Goal: Task Accomplishment & Management: Manage account settings

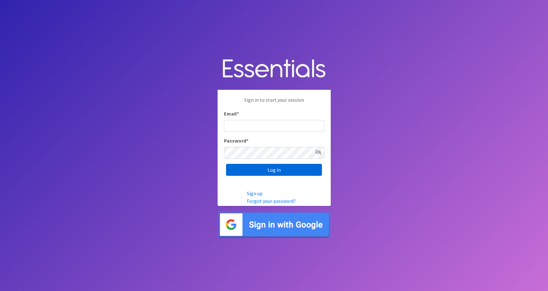
type input "maggie.schneemann@gmail.com"
click at [257, 172] on input "Log in" at bounding box center [274, 170] width 96 height 12
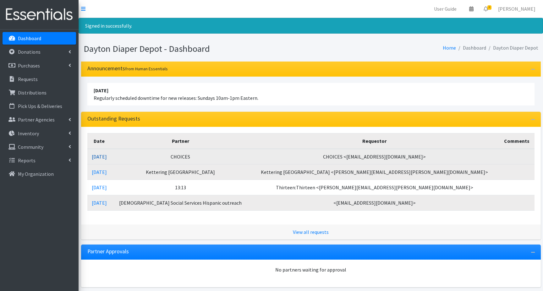
click at [107, 156] on link "[DATE]" at bounding box center [99, 157] width 15 height 6
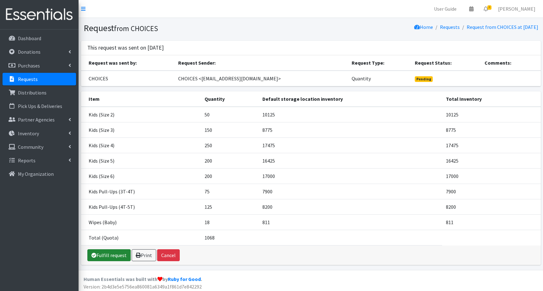
click at [108, 256] on link "Fulfill request" at bounding box center [108, 256] width 43 height 12
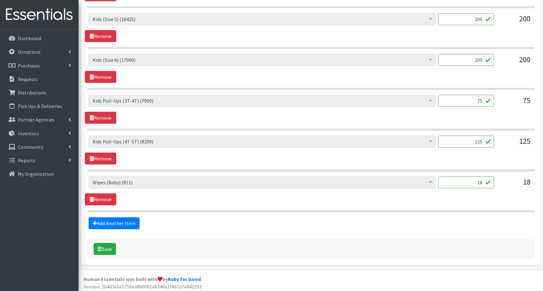
scroll to position [405, 0]
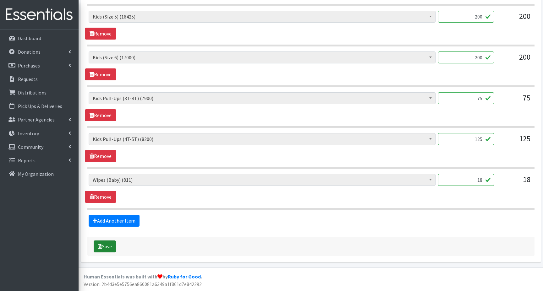
click at [100, 247] on icon "submit" at bounding box center [100, 246] width 4 height 5
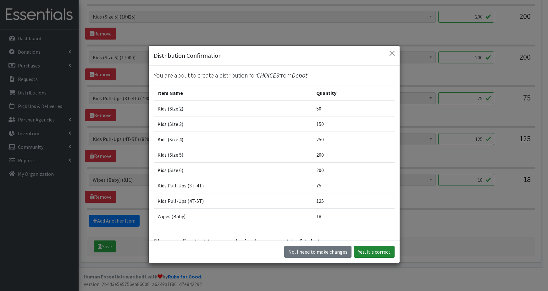
click at [366, 254] on button "Yes, it's correct" at bounding box center [374, 252] width 41 height 12
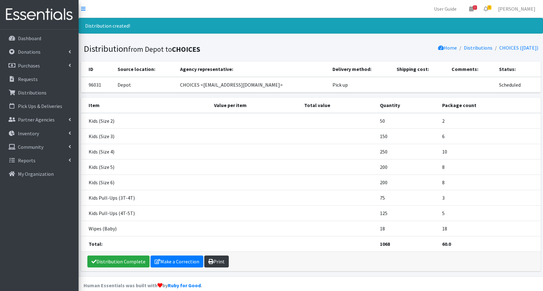
click at [215, 263] on link "Print" at bounding box center [216, 262] width 25 height 12
click at [22, 39] on p "Dashboard" at bounding box center [29, 38] width 23 height 6
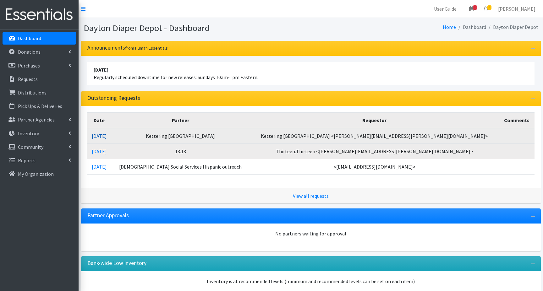
click at [107, 136] on link "09/02/2025" at bounding box center [99, 136] width 15 height 6
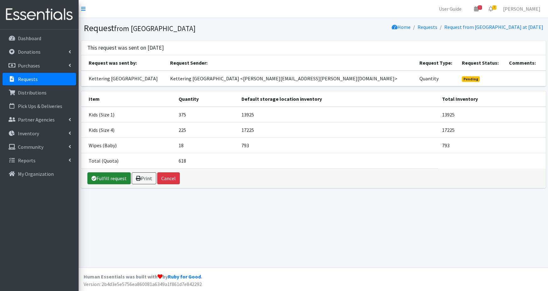
click at [105, 180] on link "Fulfill request" at bounding box center [108, 179] width 43 height 12
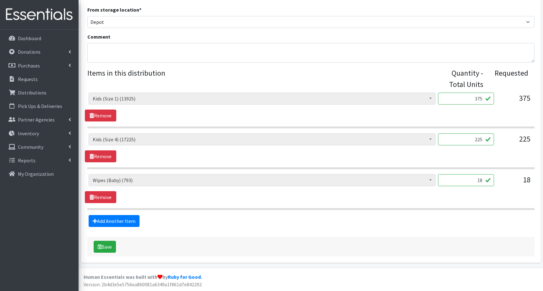
scroll to position [201, 0]
click at [107, 249] on button "Save" at bounding box center [105, 247] width 22 height 12
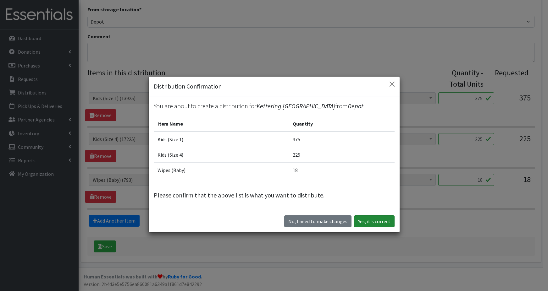
click at [363, 222] on button "Yes, it's correct" at bounding box center [374, 222] width 41 height 12
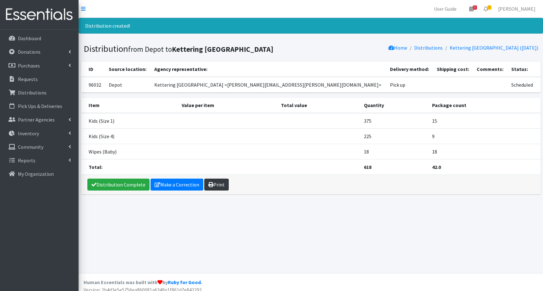
click at [217, 186] on link "Print" at bounding box center [216, 185] width 25 height 12
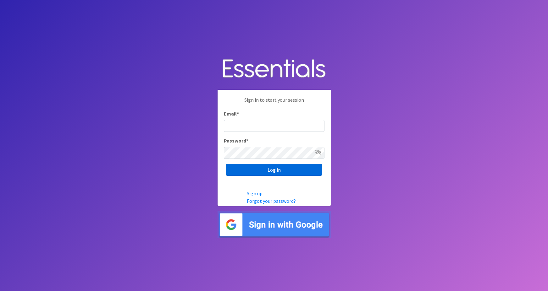
type input "maggie.schneemann@gmail.com"
click at [238, 170] on input "Log in" at bounding box center [274, 170] width 96 height 12
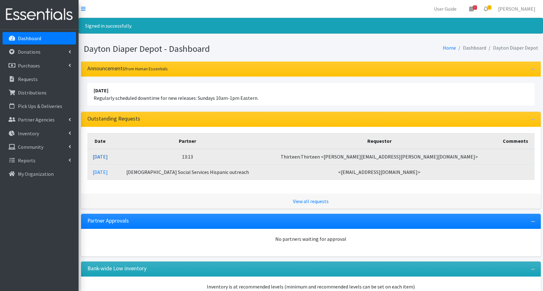
click at [108, 157] on link "09/02/2025" at bounding box center [100, 157] width 15 height 6
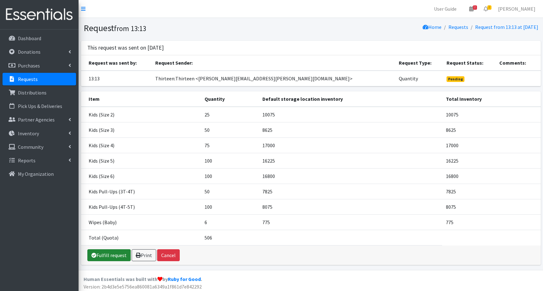
click at [112, 257] on link "Fulfill request" at bounding box center [108, 256] width 43 height 12
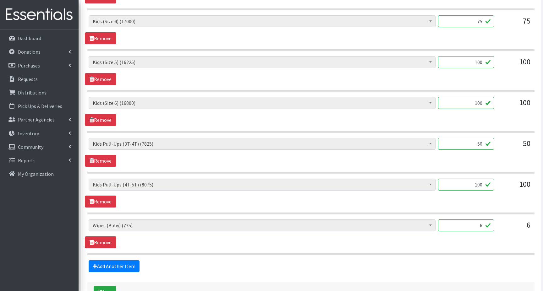
scroll to position [405, 0]
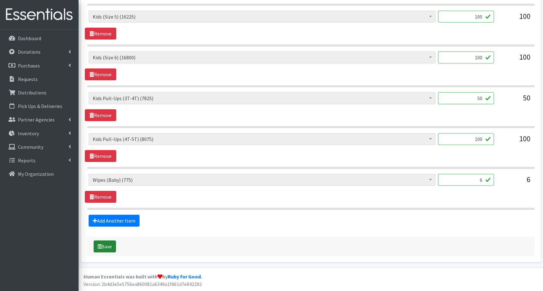
click at [100, 247] on icon "submit" at bounding box center [100, 246] width 4 height 5
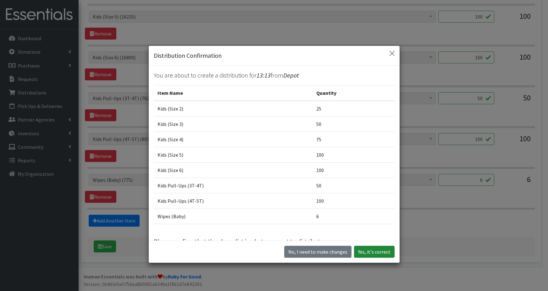
click at [368, 254] on button "Yes, it's correct" at bounding box center [374, 252] width 41 height 12
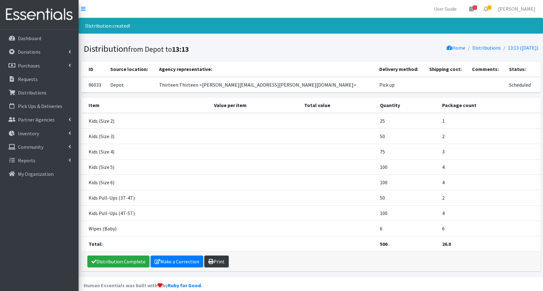
click at [217, 263] on link "Print" at bounding box center [216, 262] width 25 height 12
click at [19, 38] on p "Dashboard" at bounding box center [29, 38] width 23 height 6
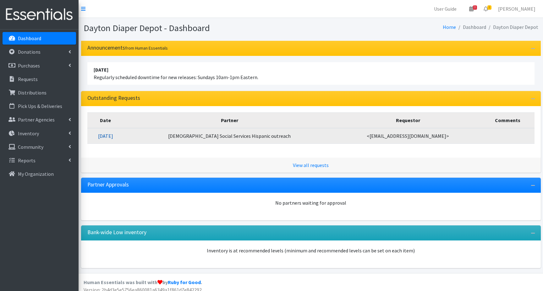
click at [113, 136] on link "09/02/2025" at bounding box center [105, 136] width 15 height 6
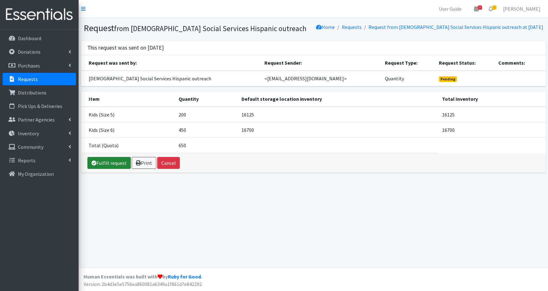
click at [109, 164] on link "Fulfill request" at bounding box center [108, 163] width 43 height 12
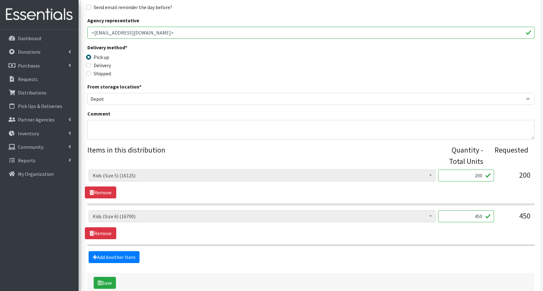
scroll to position [160, 0]
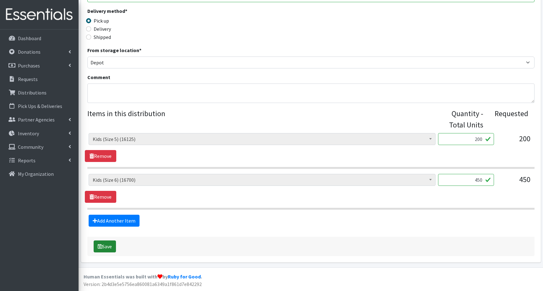
click at [107, 247] on button "Save" at bounding box center [105, 247] width 22 height 12
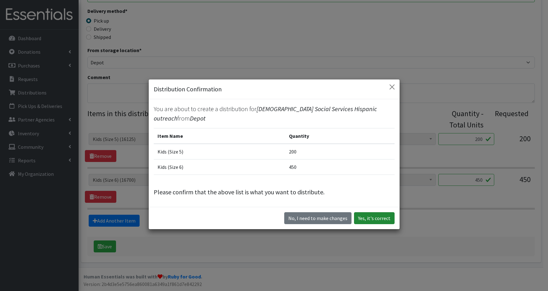
click at [371, 219] on button "Yes, it's correct" at bounding box center [374, 219] width 41 height 12
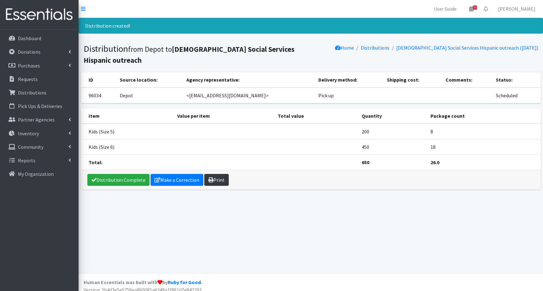
click at [217, 174] on link "Print" at bounding box center [216, 180] width 25 height 12
click at [34, 37] on p "Dashboard" at bounding box center [29, 38] width 23 height 6
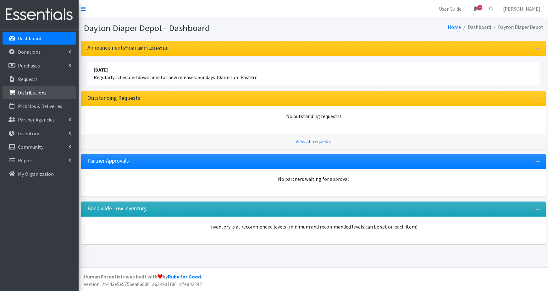
click at [37, 93] on p "Distributions" at bounding box center [32, 93] width 29 height 6
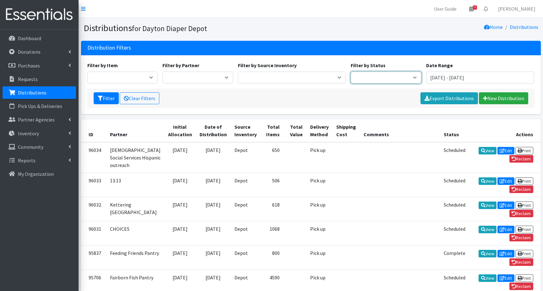
click at [405, 79] on select "Scheduled Complete" at bounding box center [386, 78] width 71 height 12
select select "5"
click at [351, 72] on select "Scheduled Complete" at bounding box center [386, 78] width 71 height 12
click at [103, 97] on button "Filter" at bounding box center [106, 98] width 25 height 12
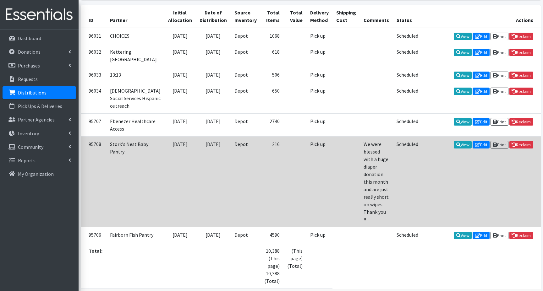
scroll to position [126, 0]
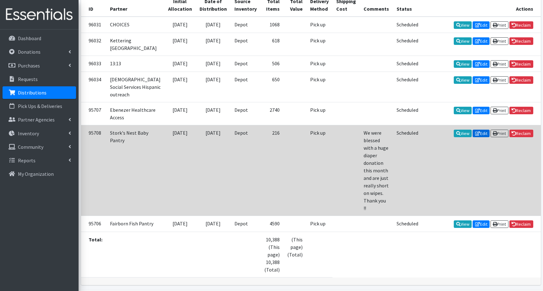
click at [481, 137] on link "Edit" at bounding box center [481, 134] width 17 height 8
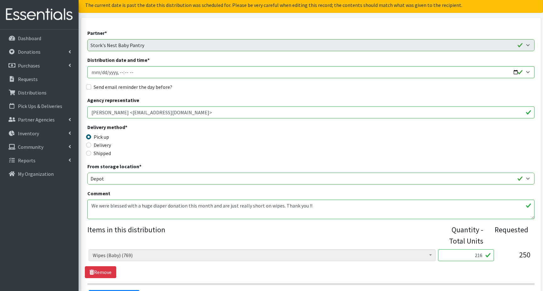
scroll to position [94, 0]
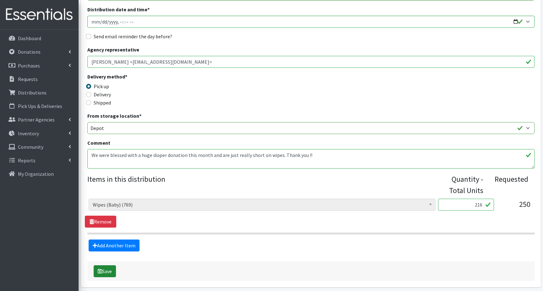
click at [106, 272] on button "Save" at bounding box center [105, 272] width 22 height 12
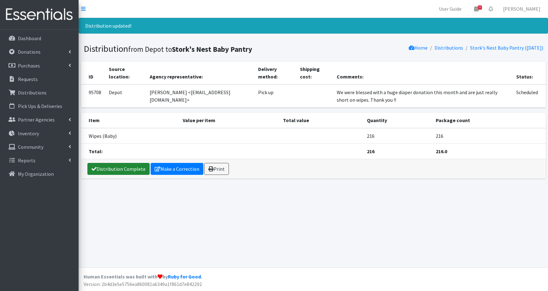
click at [111, 170] on link "Distribution Complete" at bounding box center [118, 169] width 62 height 12
